Goal: Information Seeking & Learning: Learn about a topic

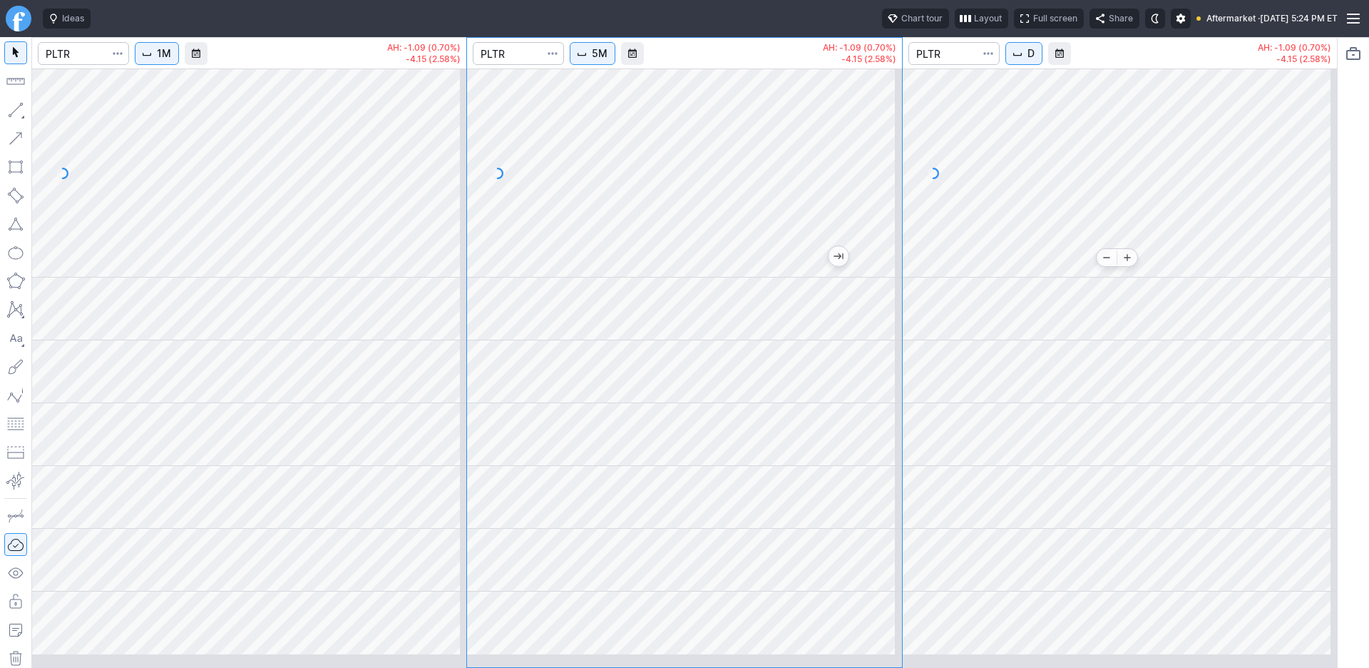
click at [1170, 245] on div at bounding box center [1120, 172] width 434 height 209
click at [1264, 266] on button at bounding box center [1274, 256] width 20 height 20
